Goal: Check status: Check status

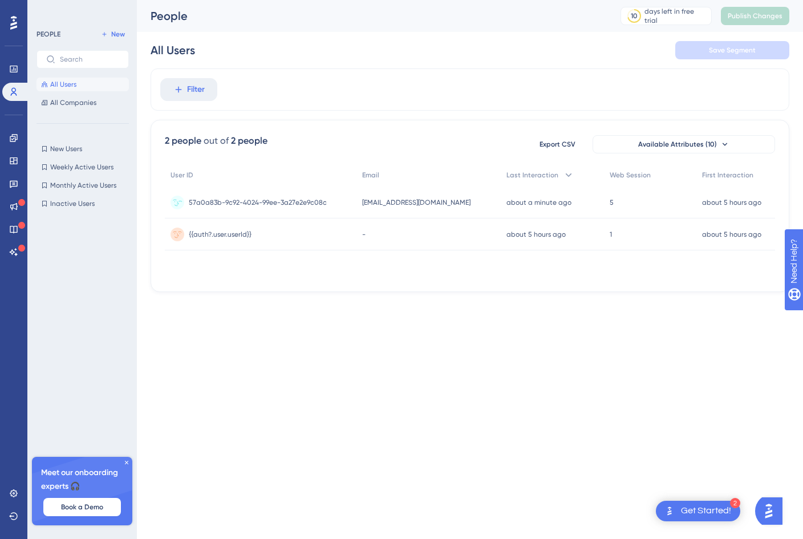
click at [512, 209] on div "about a minute ago 02 Sep 2025, 15:53" at bounding box center [552, 202] width 103 height 32
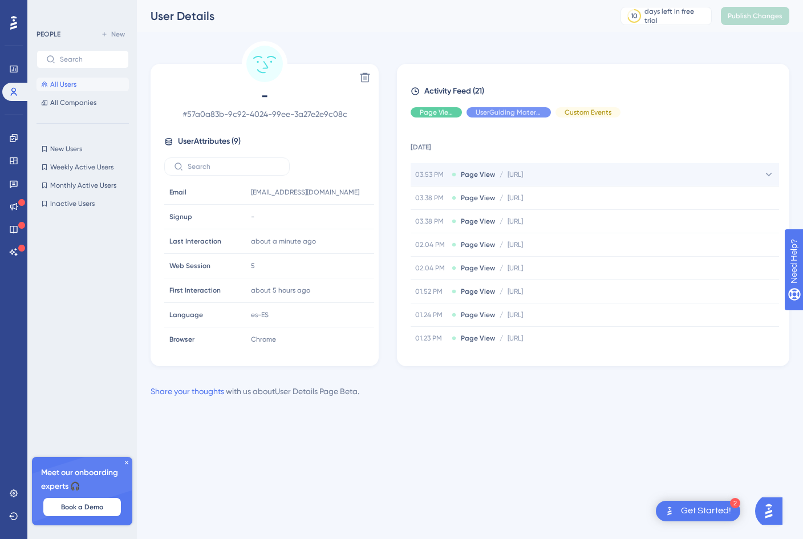
click at [445, 175] on span "03.53 PM" at bounding box center [431, 174] width 32 height 9
click at [51, 87] on span "All Users" at bounding box center [63, 84] width 26 height 9
